Goal: Transaction & Acquisition: Obtain resource

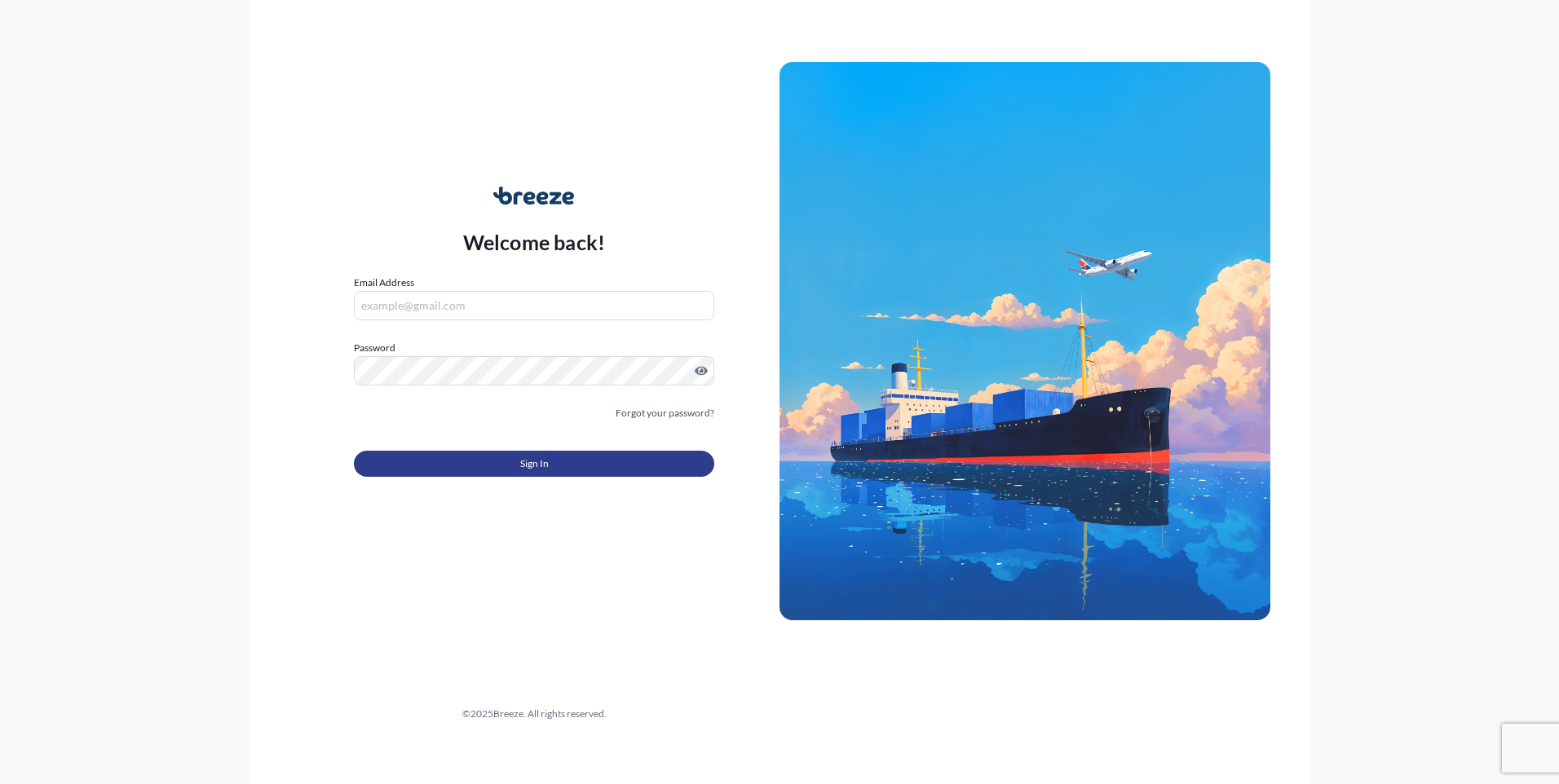
type input "[EMAIL_ADDRESS][PERSON_NAME][DOMAIN_NAME]"
click at [526, 467] on span "Sign In" at bounding box center [534, 464] width 29 height 16
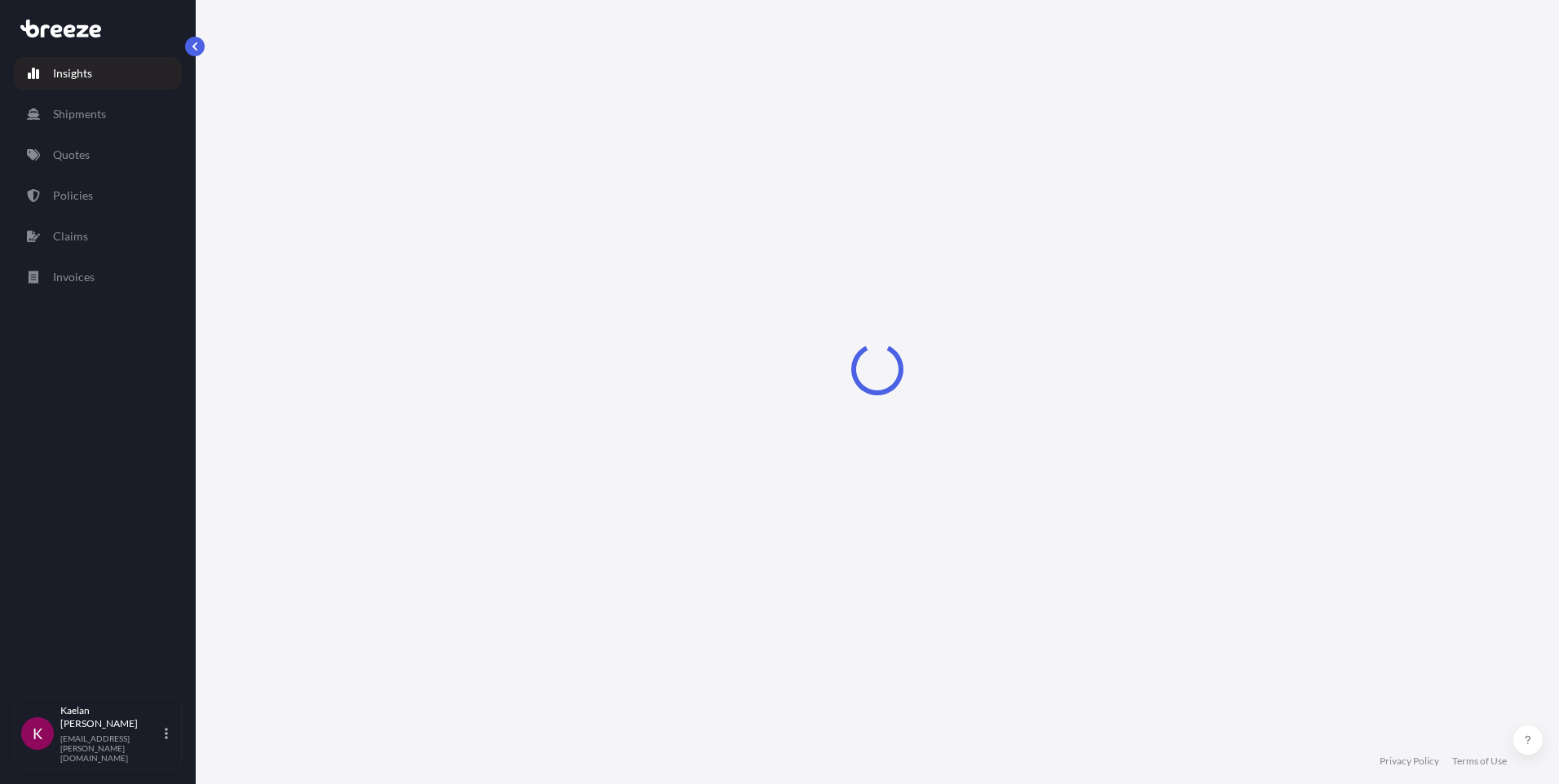
select select "2025"
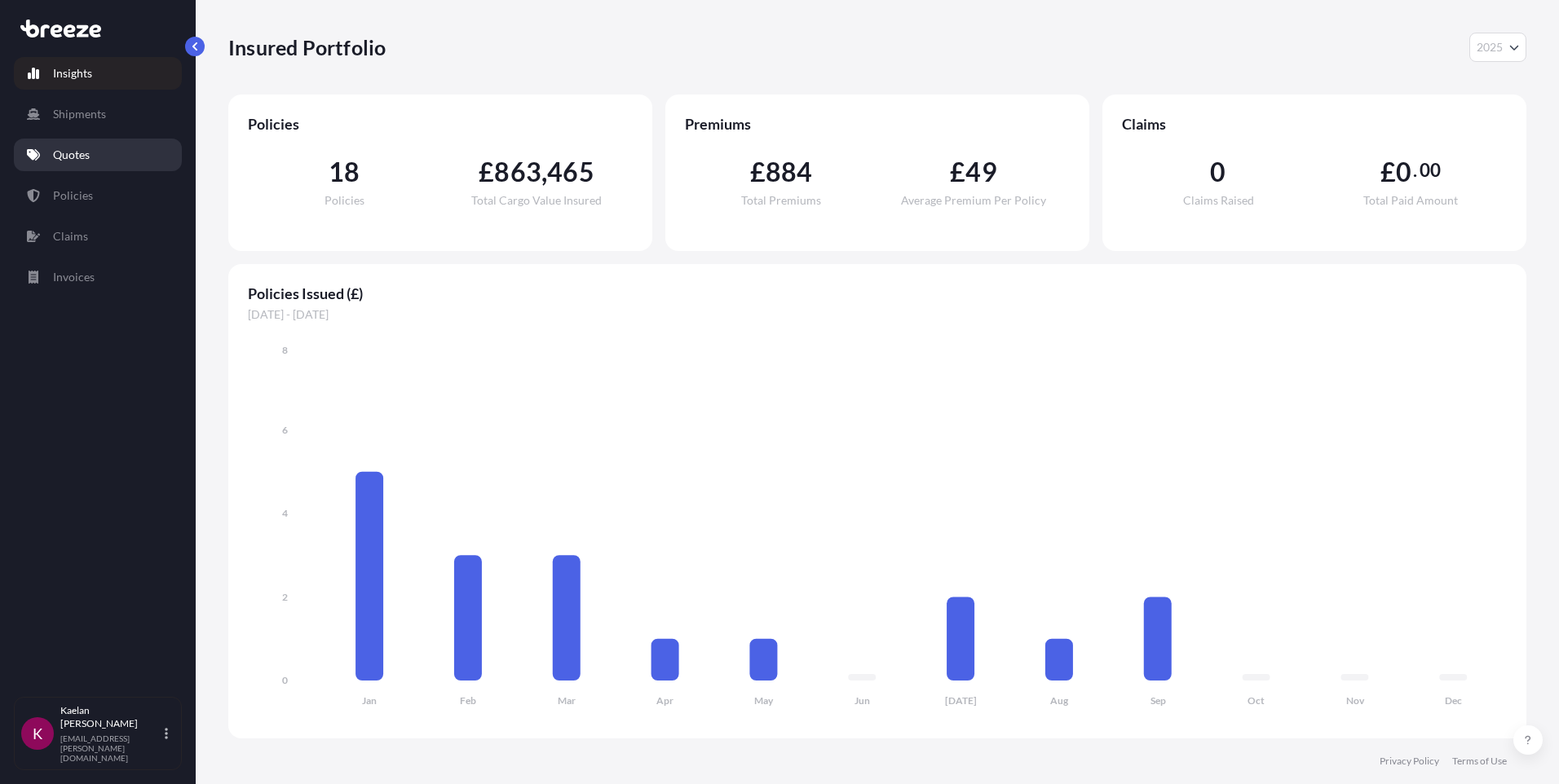
click at [72, 143] on link "Quotes" at bounding box center [98, 155] width 168 height 33
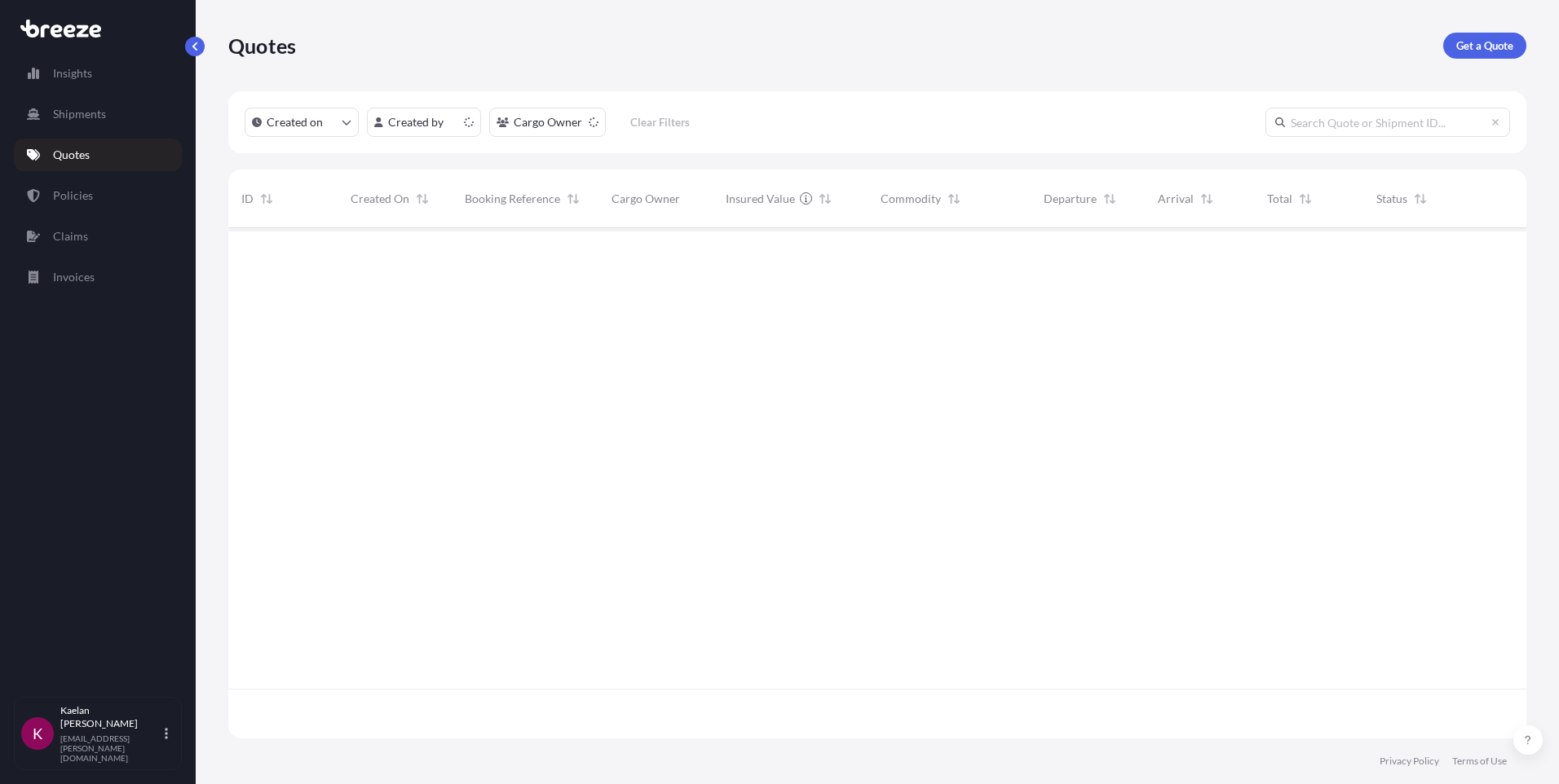
scroll to position [507, 1286]
click at [1497, 36] on link "Get a Quote" at bounding box center [1484, 46] width 83 height 26
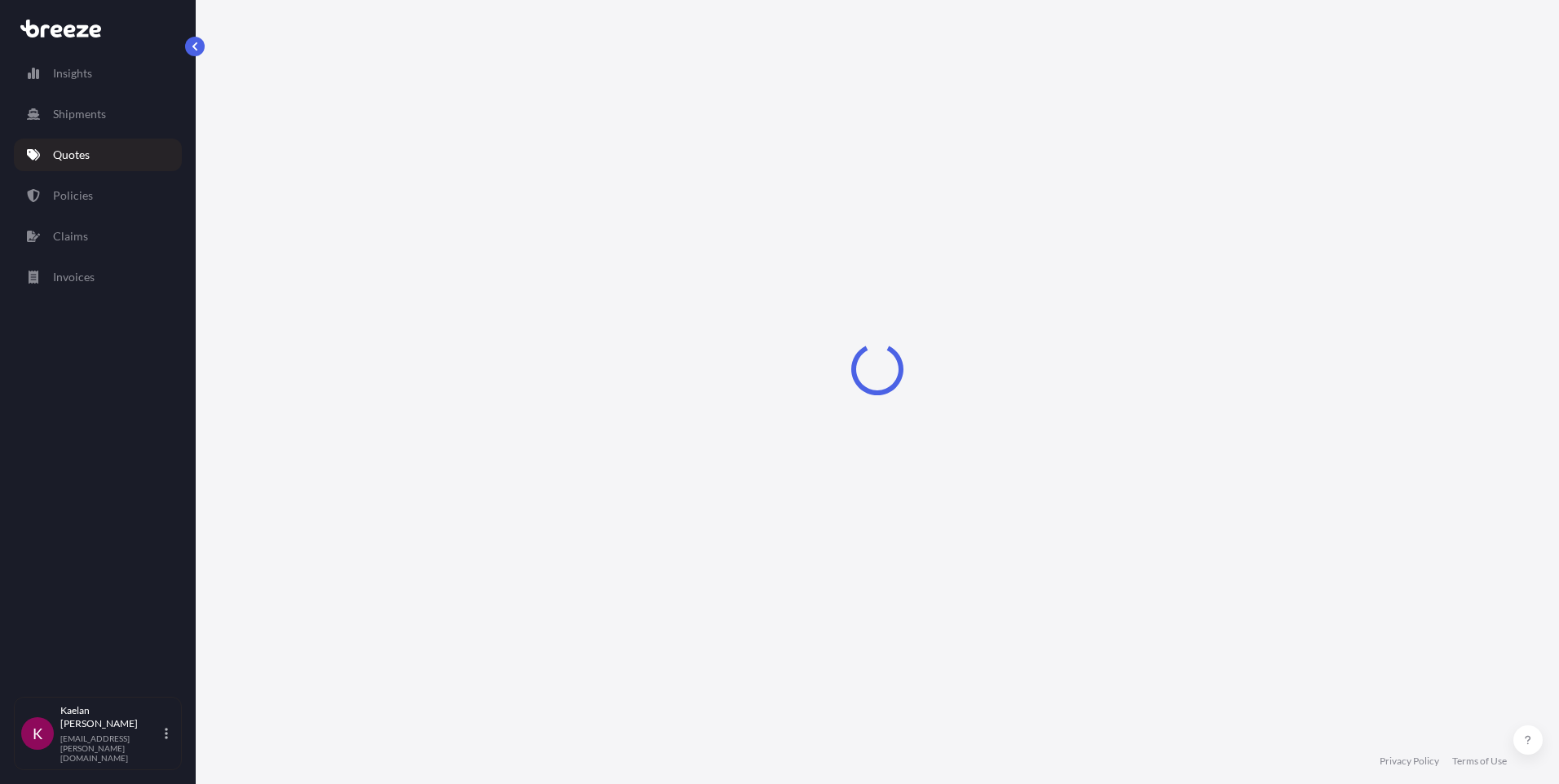
select select "Sea"
select select "1"
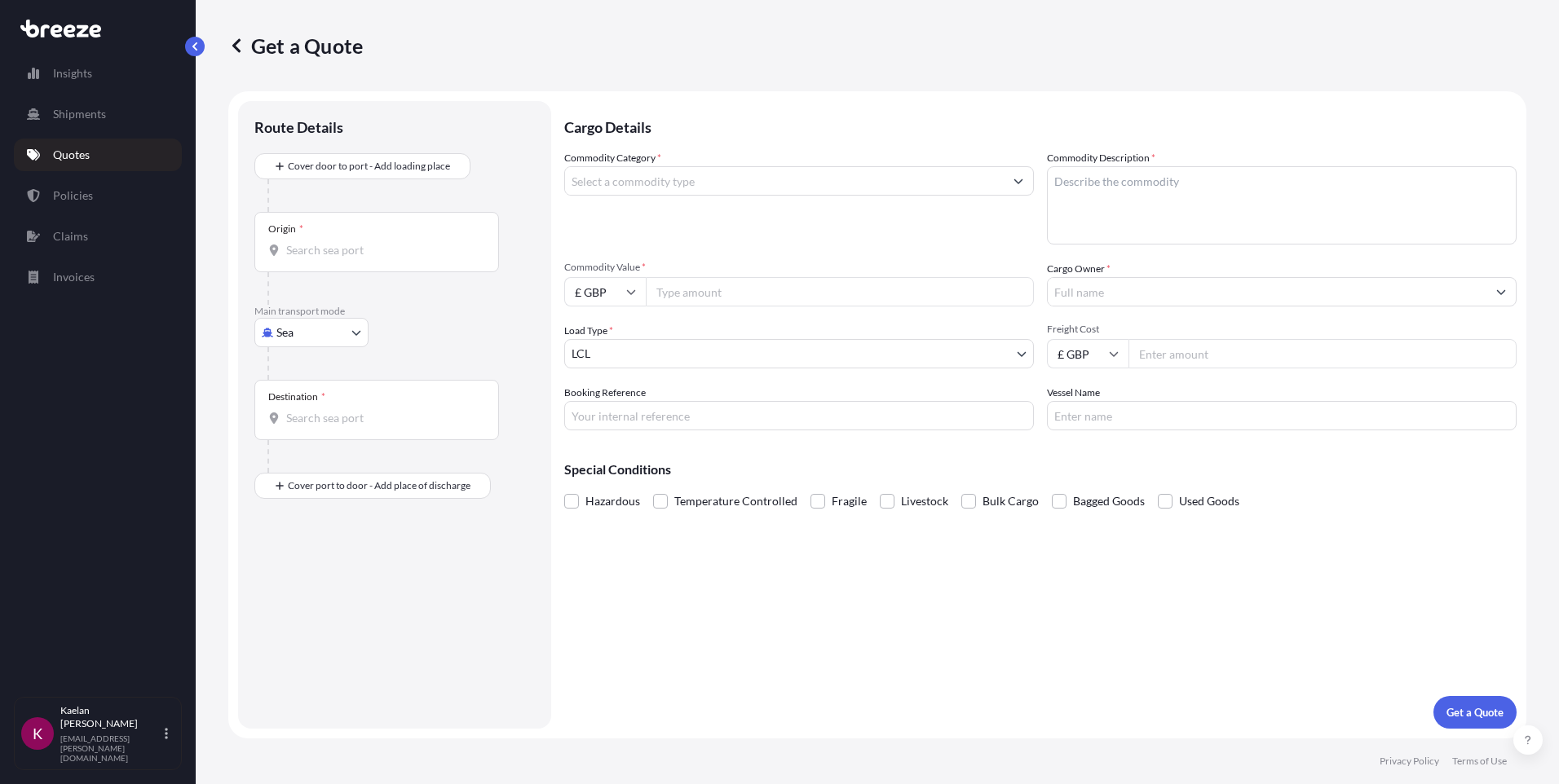
click at [316, 344] on body "Insights Shipments Quotes Policies Claims Invoices K [PERSON_NAME] [EMAIL_ADDRE…" at bounding box center [780, 392] width 1559 height 784
click at [313, 434] on div "Road" at bounding box center [310, 433] width 101 height 29
select select "Road"
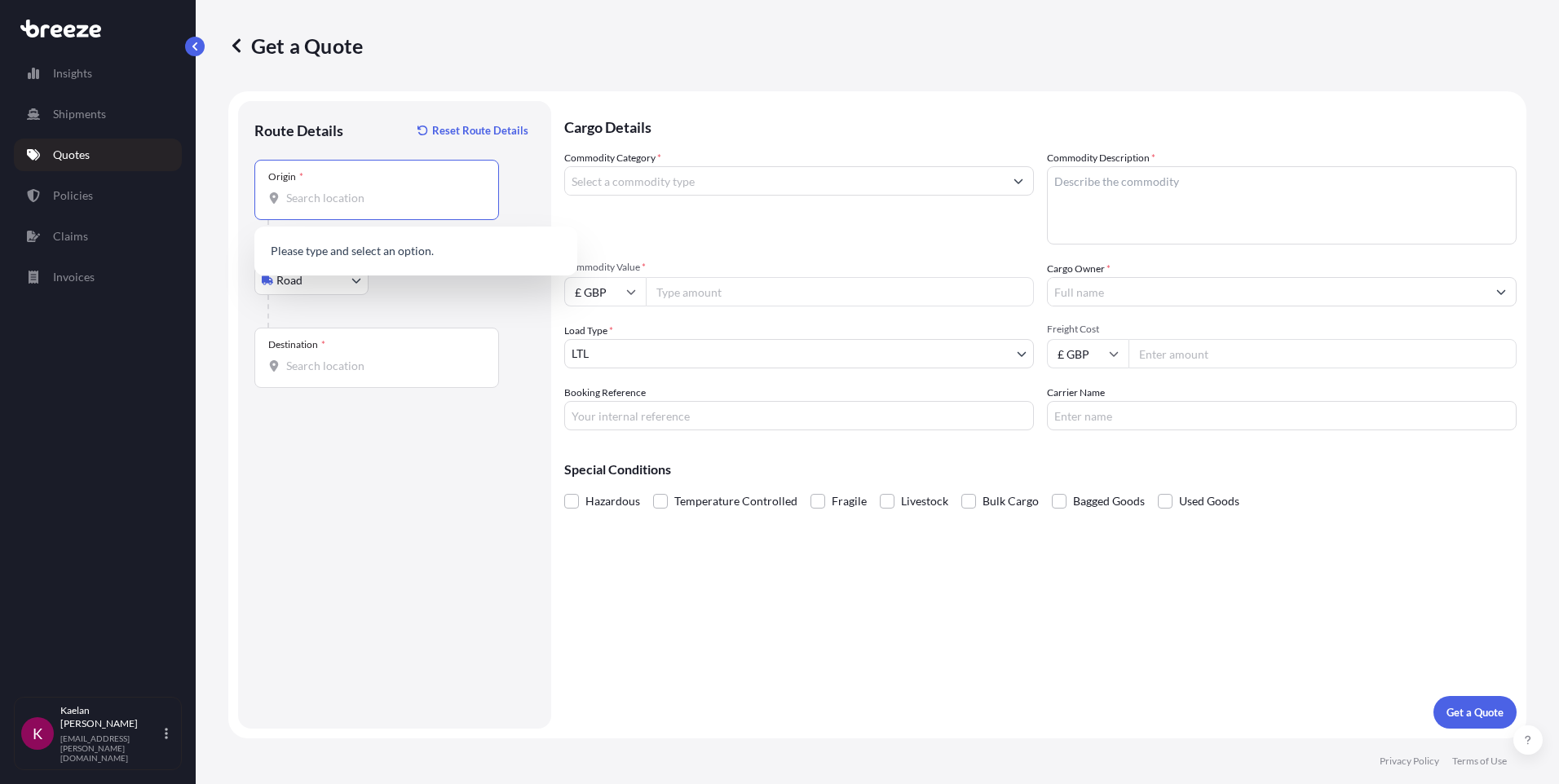
click at [334, 200] on input "Origin *" at bounding box center [382, 197] width 193 height 16
paste input "[STREET_ADDRESS]"
click at [352, 255] on span "[STREET_ADDRESS][PERSON_NAME]" at bounding box center [405, 252] width 193 height 16
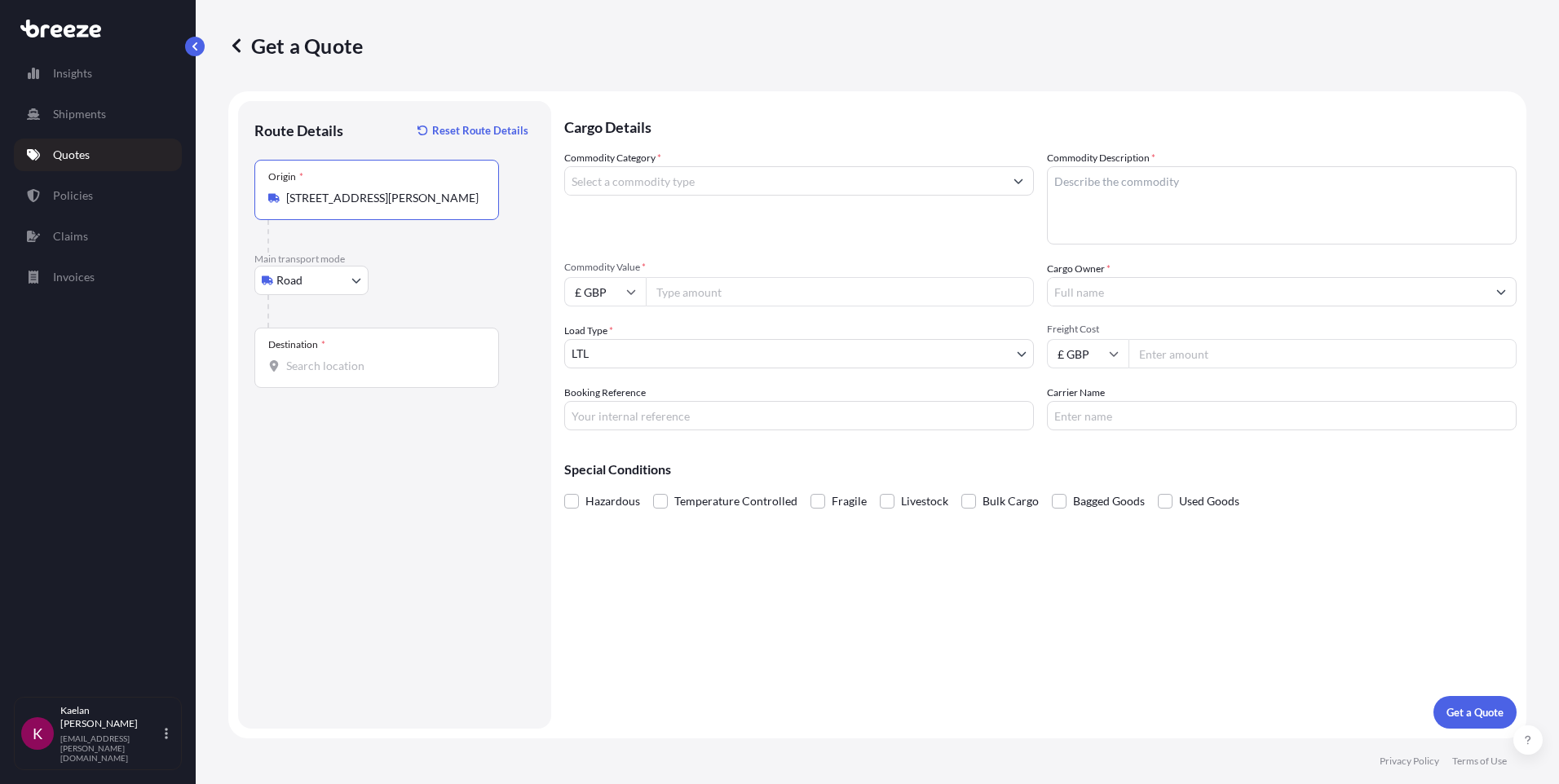
type input "[STREET_ADDRESS][PERSON_NAME]"
click at [430, 351] on div "Destination *" at bounding box center [376, 357] width 245 height 60
click at [430, 358] on input "Destination *" at bounding box center [382, 366] width 193 height 16
paste input "Leskovac, 10251"
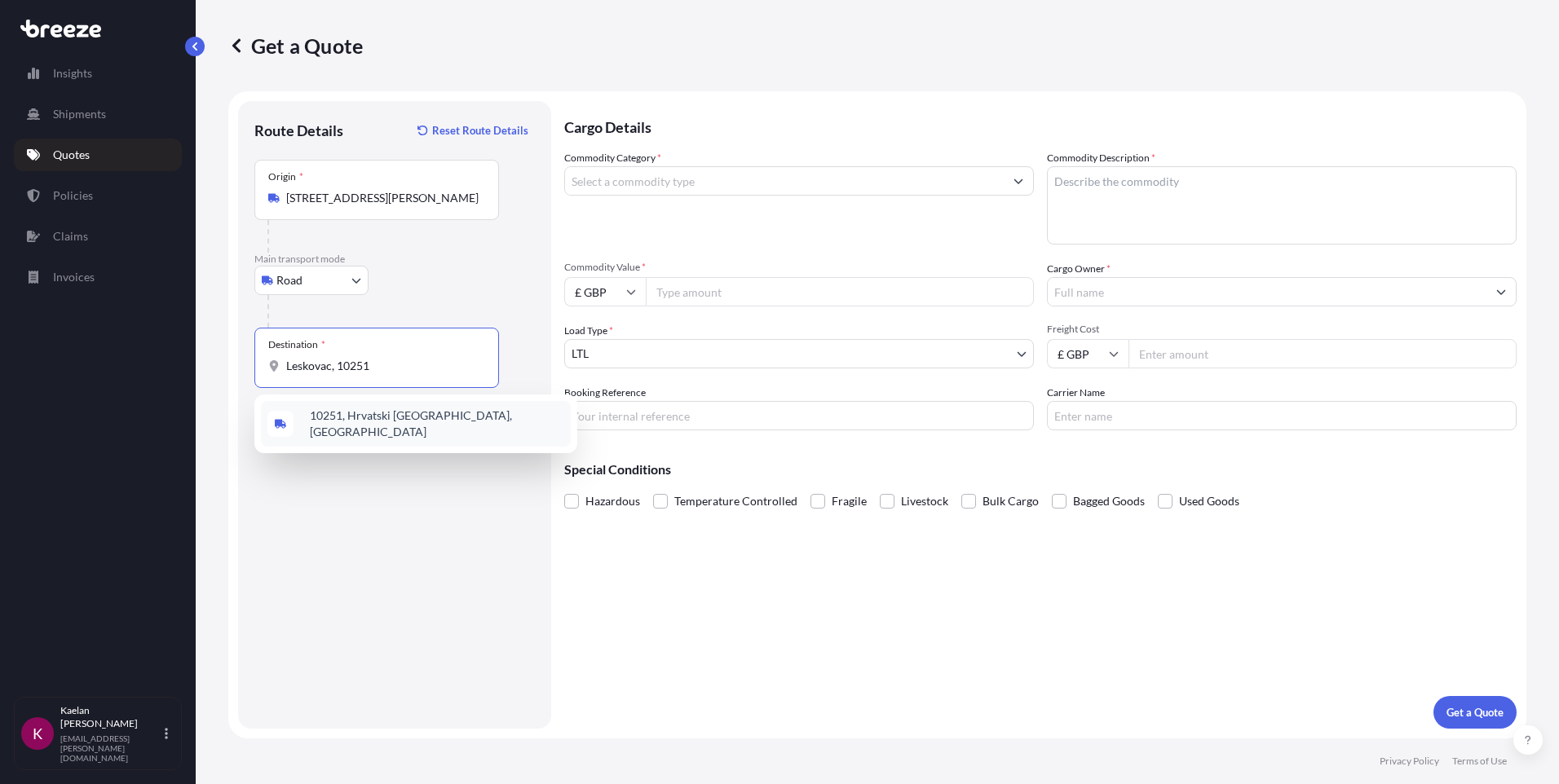
click at [401, 423] on span "10251, Hrvatski [GEOGRAPHIC_DATA], [GEOGRAPHIC_DATA]" at bounding box center [436, 423] width 255 height 33
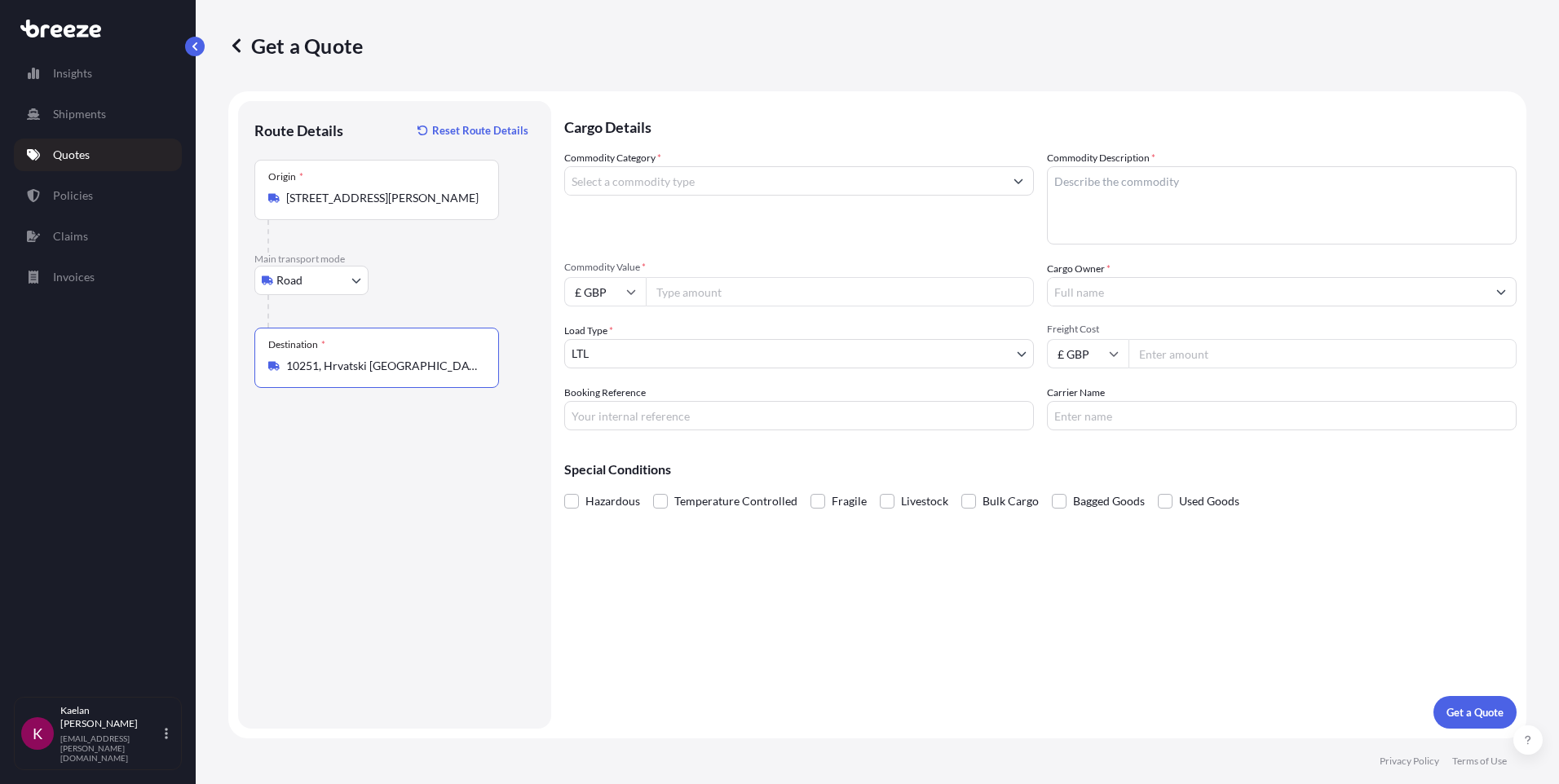
type input "10251, Hrvatski [GEOGRAPHIC_DATA], [GEOGRAPHIC_DATA]"
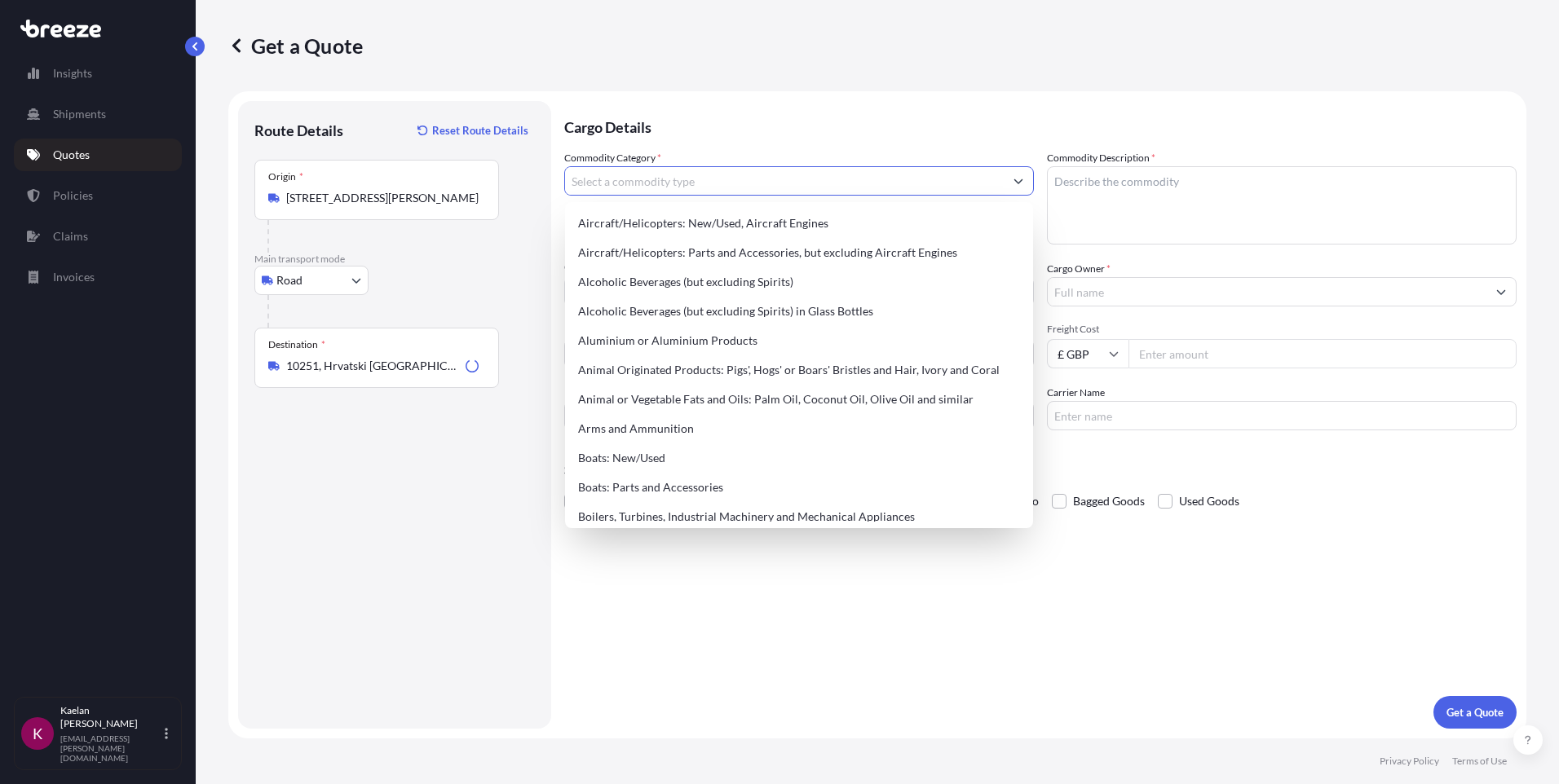
click at [787, 177] on input "Commodity Category *" at bounding box center [783, 181] width 438 height 29
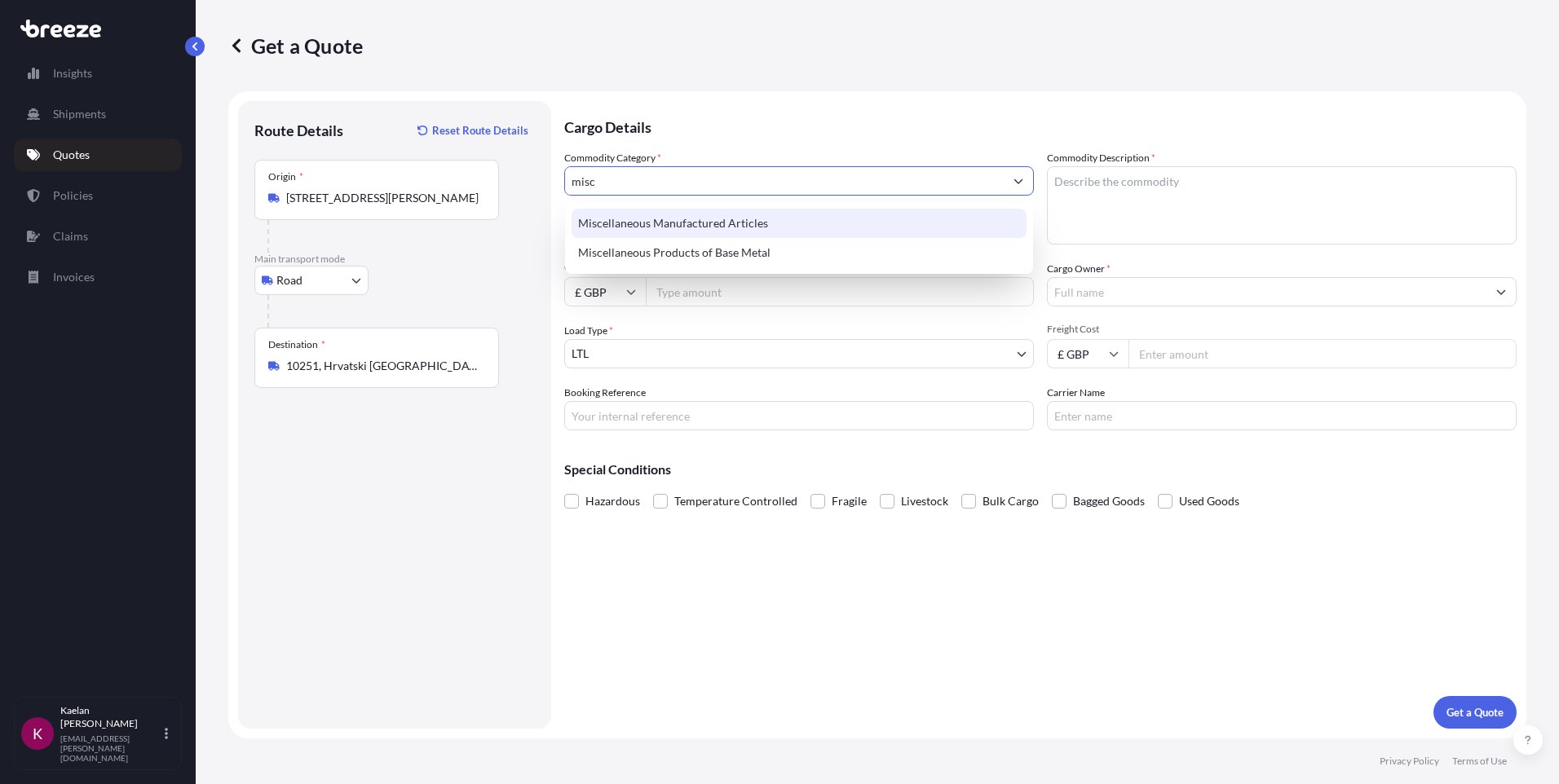
click at [697, 223] on div "Miscellaneous Manufactured Articles" at bounding box center [799, 222] width 455 height 29
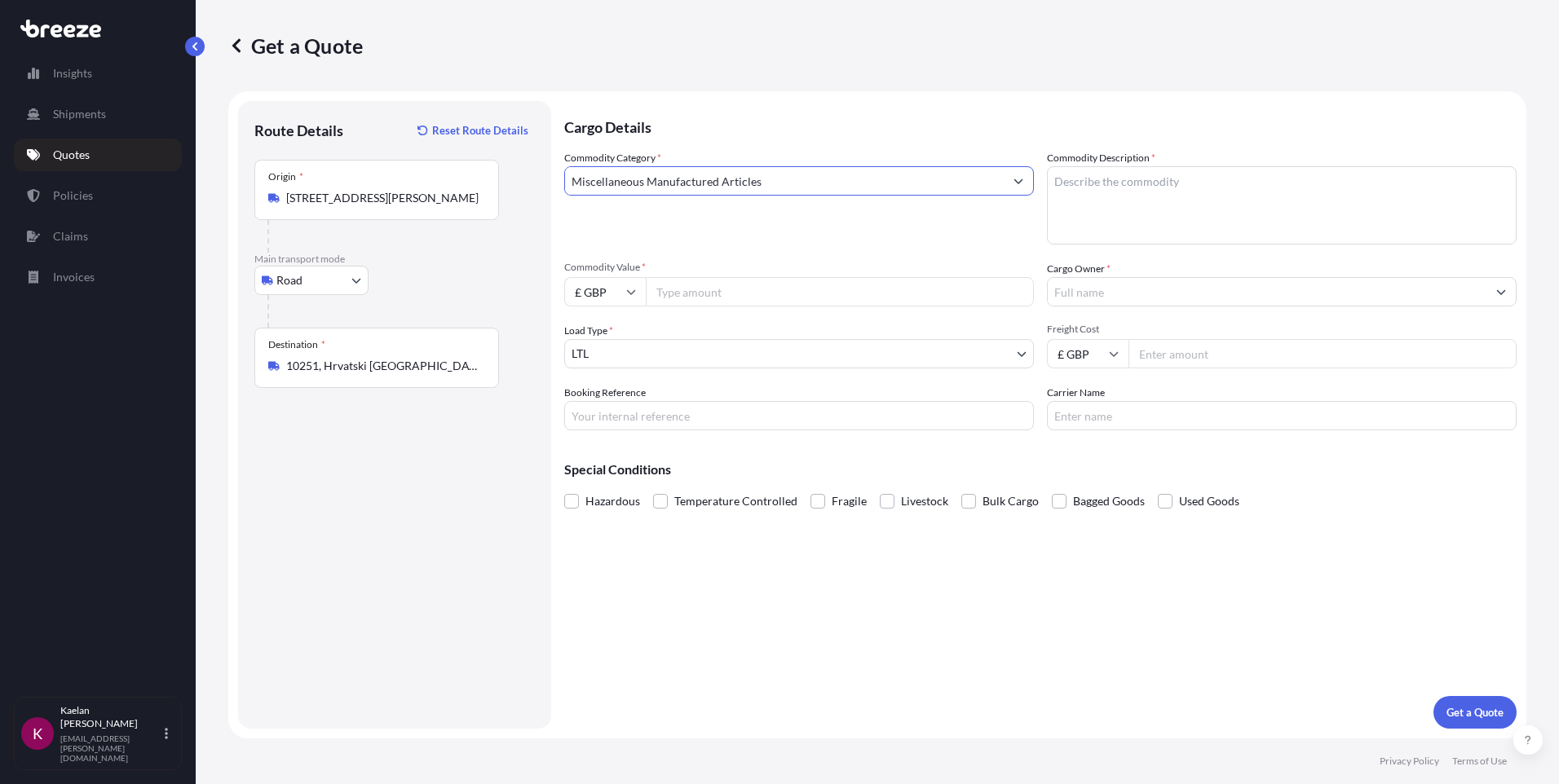
type input "Miscellaneous Manufactured Articles"
click at [1104, 192] on textarea "Commodity Description *" at bounding box center [1282, 205] width 470 height 78
click at [1337, 206] on textarea "Commodity Description *" at bounding box center [1282, 205] width 470 height 78
drag, startPoint x: 1127, startPoint y: 182, endPoint x: 998, endPoint y: 184, distance: 129.0
click at [998, 184] on div "Commodity Category * Miscellaneous Manufactured Articles Commodity Description …" at bounding box center [1040, 289] width 952 height 280
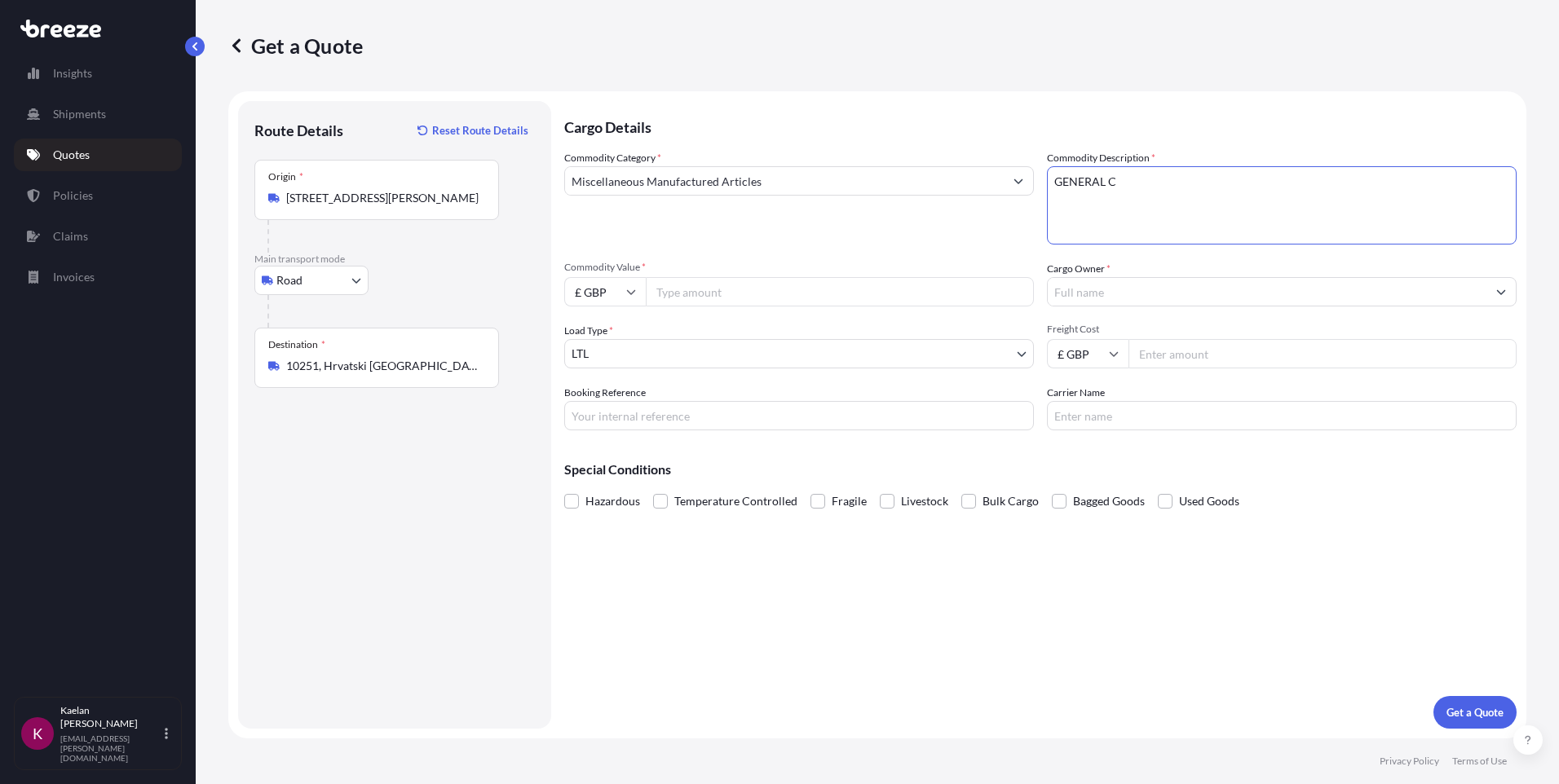
paste textarea "Pulpmatic Ultima 50HZ"
type textarea "Pulpmatic Ultima 50HZ"
click at [930, 260] on span "Commodity Value *" at bounding box center [798, 266] width 470 height 13
click at [930, 277] on input "Commodity Value *" at bounding box center [839, 291] width 388 height 29
type input "10539"
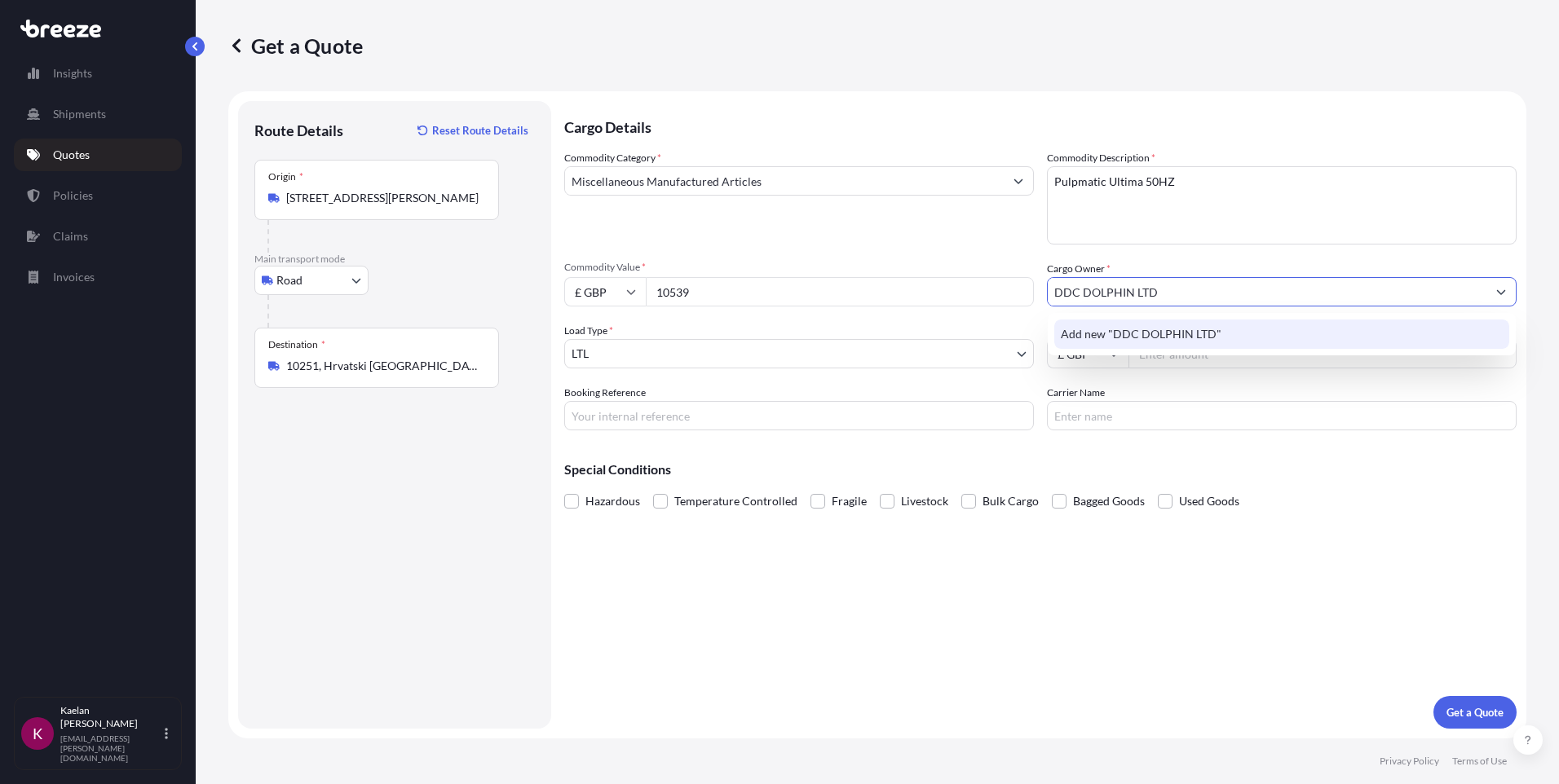
type input "DDC DOLPHIN LTD"
click at [906, 389] on div "Booking Reference" at bounding box center [798, 408] width 470 height 46
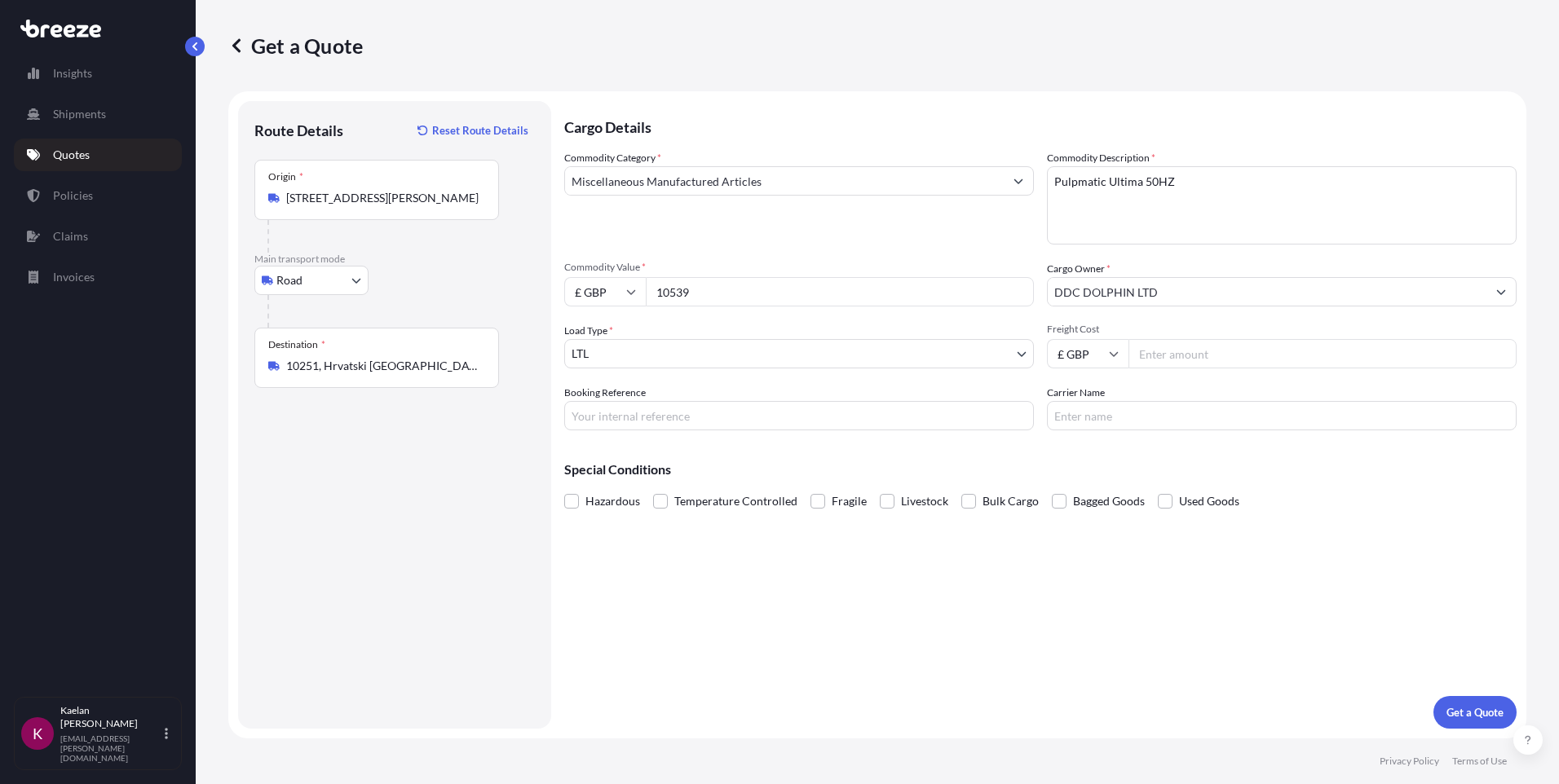
click at [1213, 355] on input "Freight Cost" at bounding box center [1322, 353] width 388 height 29
drag, startPoint x: 1287, startPoint y: 580, endPoint x: 1302, endPoint y: 69, distance: 511.2
click at [1286, 568] on div "Cargo Details Commodity Category * Miscellaneous Manufactured Articles Commodit…" at bounding box center [1040, 414] width 952 height 627
click at [1216, 318] on div "Commodity Category * Miscellaneous Manufactured Articles Commodity Description …" at bounding box center [1040, 289] width 952 height 280
click at [1222, 349] on input "Freight Cost" at bounding box center [1322, 353] width 388 height 29
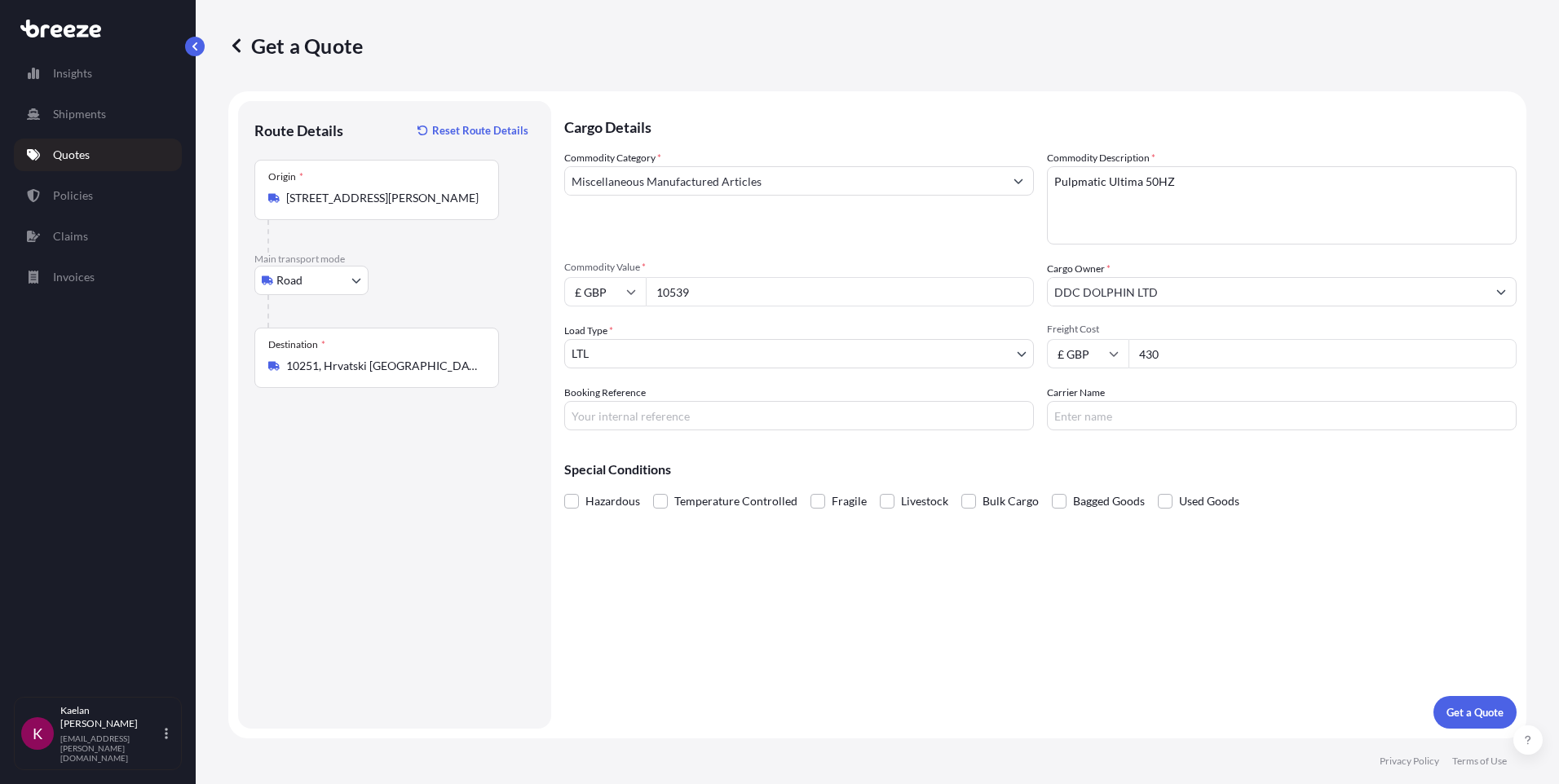
type input "430"
click at [985, 411] on input "Booking Reference" at bounding box center [798, 415] width 470 height 29
type input "Q12964W"
type input "FREIGHTPORT"
click at [890, 625] on div "Cargo Details Commodity Category * Miscellaneous Manufactured Articles Commodit…" at bounding box center [1040, 414] width 952 height 627
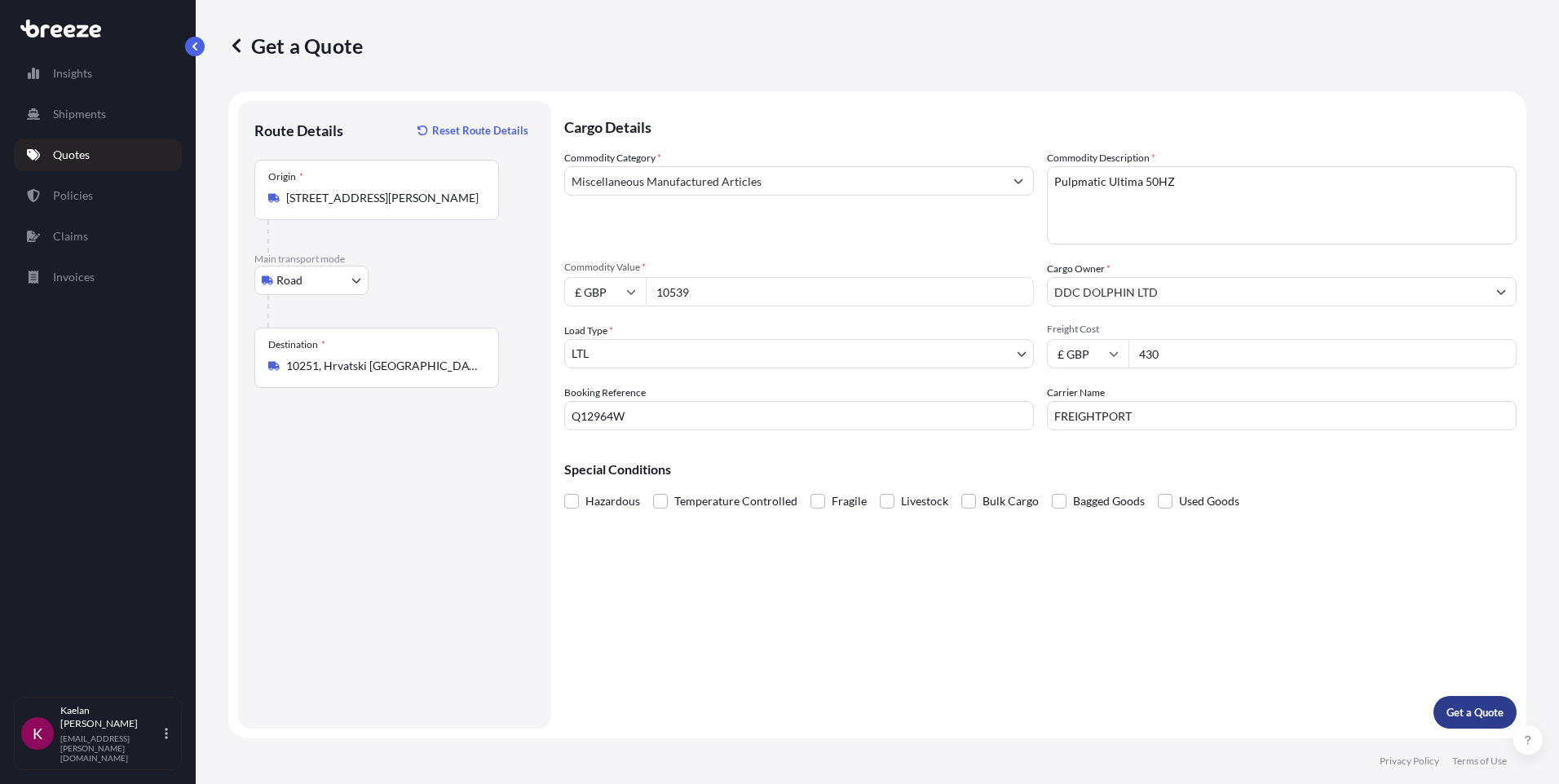
click at [1475, 711] on p "Get a Quote" at bounding box center [1474, 712] width 57 height 16
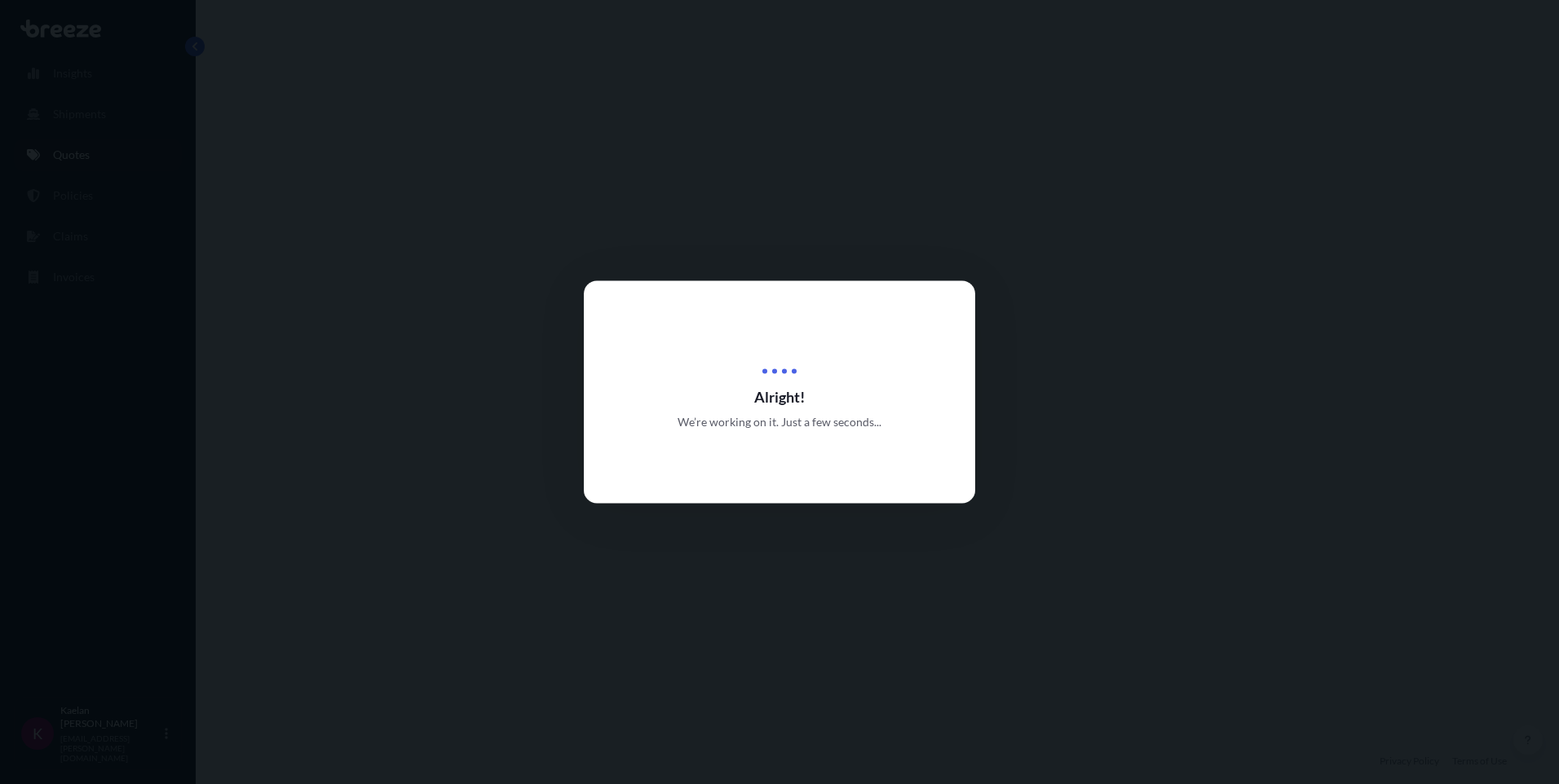
select select "Road"
select select "1"
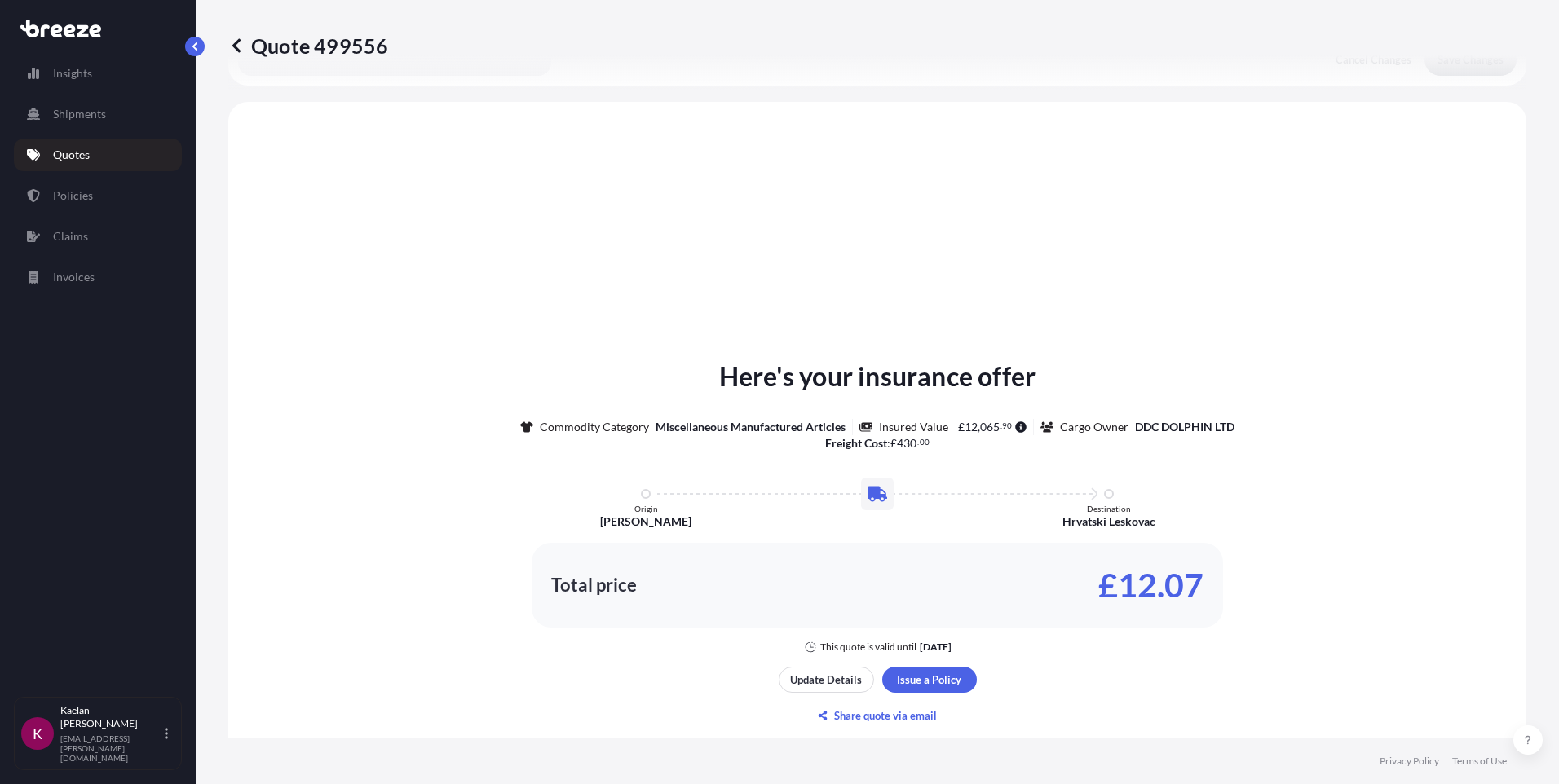
scroll to position [491, 0]
